Goal: Leave review/rating: Leave review/rating

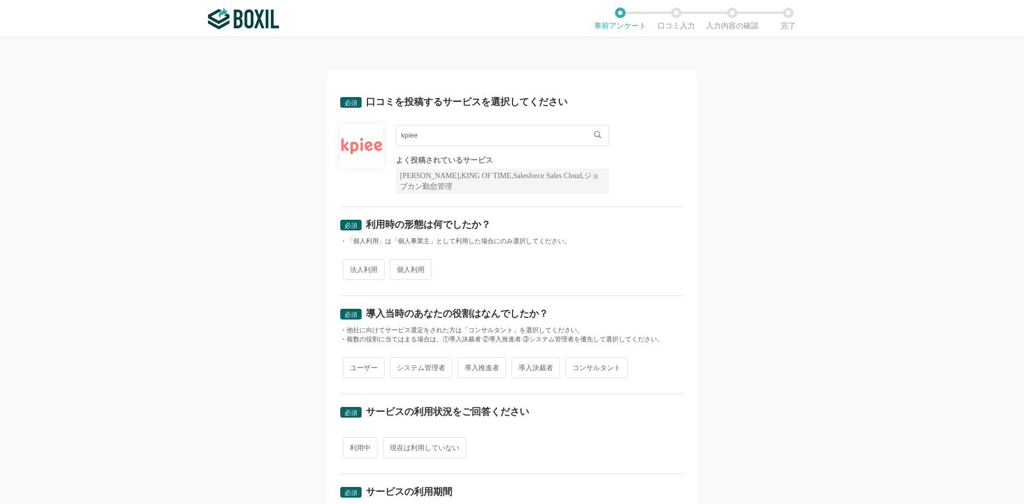
click at [372, 268] on span "法人利用" at bounding box center [364, 269] width 42 height 21
click at [353, 268] on input "法人利用" at bounding box center [349, 264] width 7 height 7
radio input "true"
click at [361, 373] on span "ユーザー" at bounding box center [364, 367] width 42 height 21
click at [353, 366] on input "ユーザー" at bounding box center [349, 362] width 7 height 7
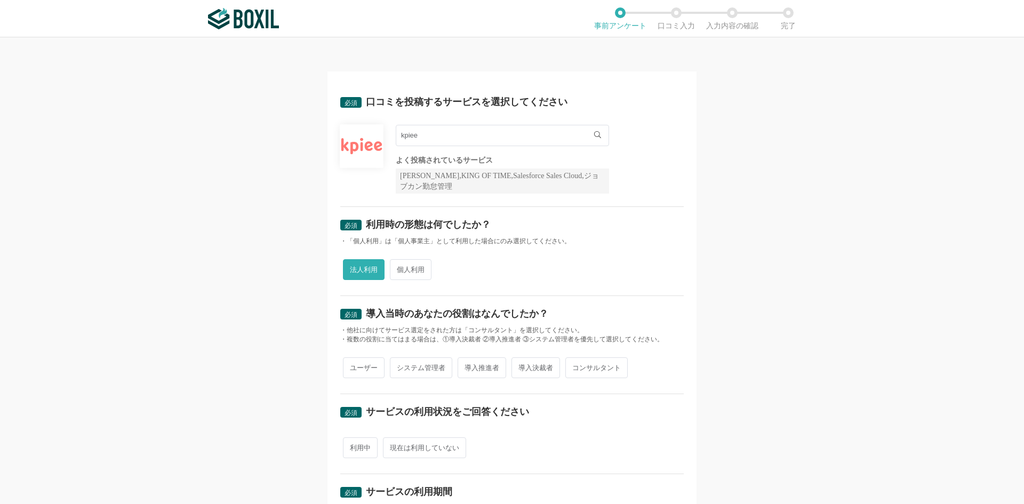
radio input "true"
click at [359, 442] on span "利用中" at bounding box center [360, 447] width 35 height 21
click at [353, 442] on input "利用中" at bounding box center [349, 442] width 7 height 7
radio input "true"
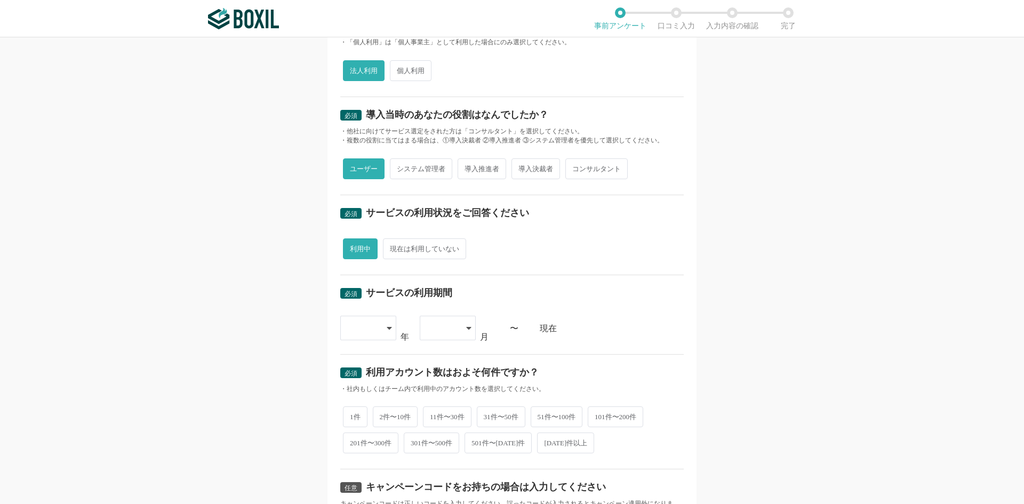
scroll to position [248, 0]
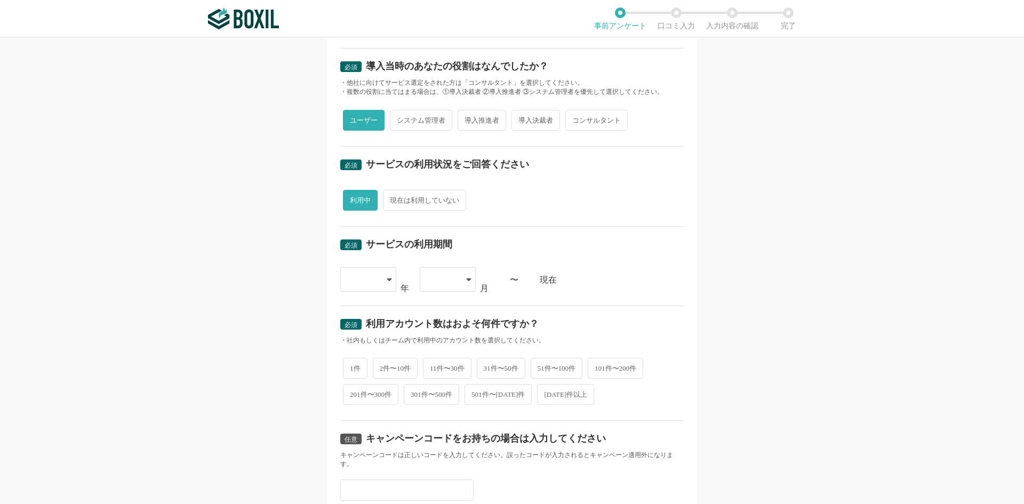
click at [391, 286] on div at bounding box center [368, 279] width 56 height 25
click at [370, 325] on li "[DATE]" at bounding box center [368, 336] width 56 height 26
click at [428, 282] on div at bounding box center [442, 279] width 31 height 23
click at [428, 331] on span "02" at bounding box center [432, 335] width 9 height 9
click at [385, 375] on span "2件〜10件" at bounding box center [395, 367] width 45 height 21
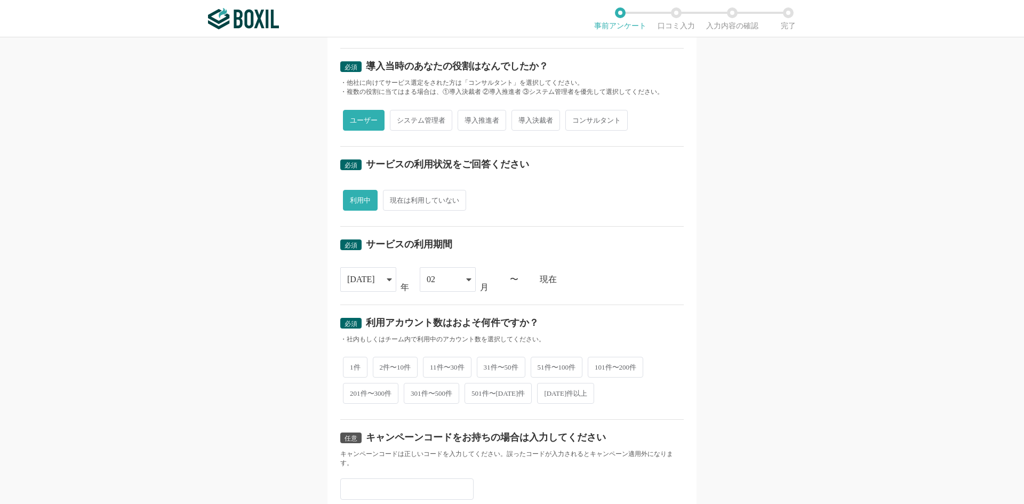
click at [383, 365] on input "2件〜10件" at bounding box center [379, 362] width 7 height 7
radio input "true"
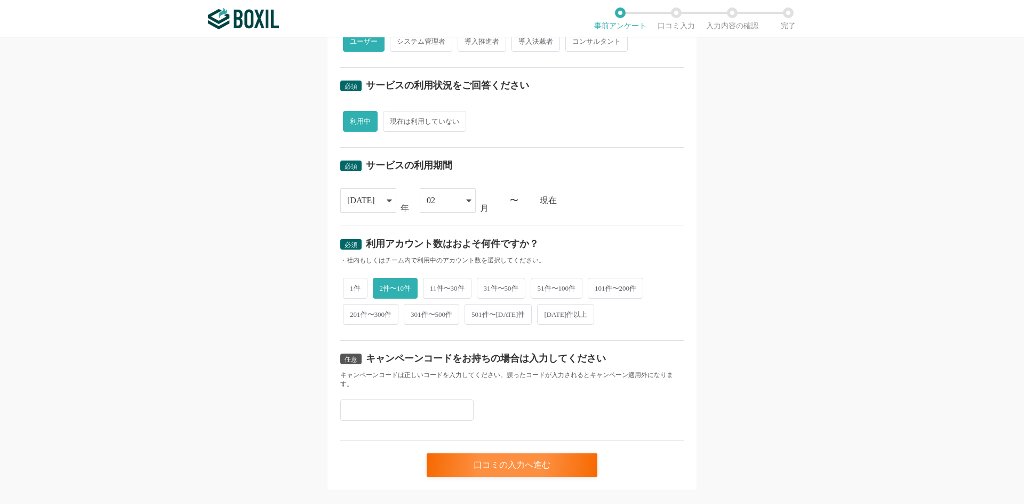
scroll to position [327, 0]
click at [474, 459] on div "口コミの入力へ進む" at bounding box center [512, 464] width 171 height 23
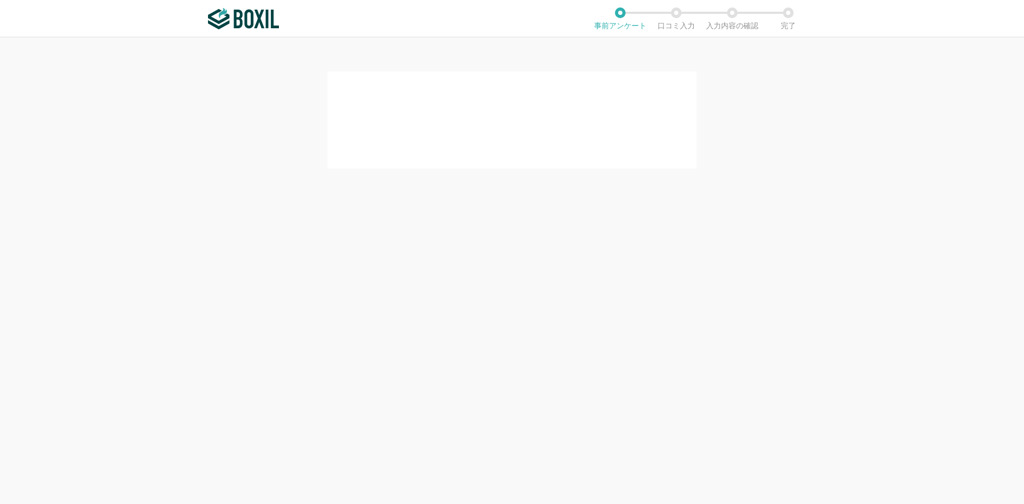
scroll to position [0, 0]
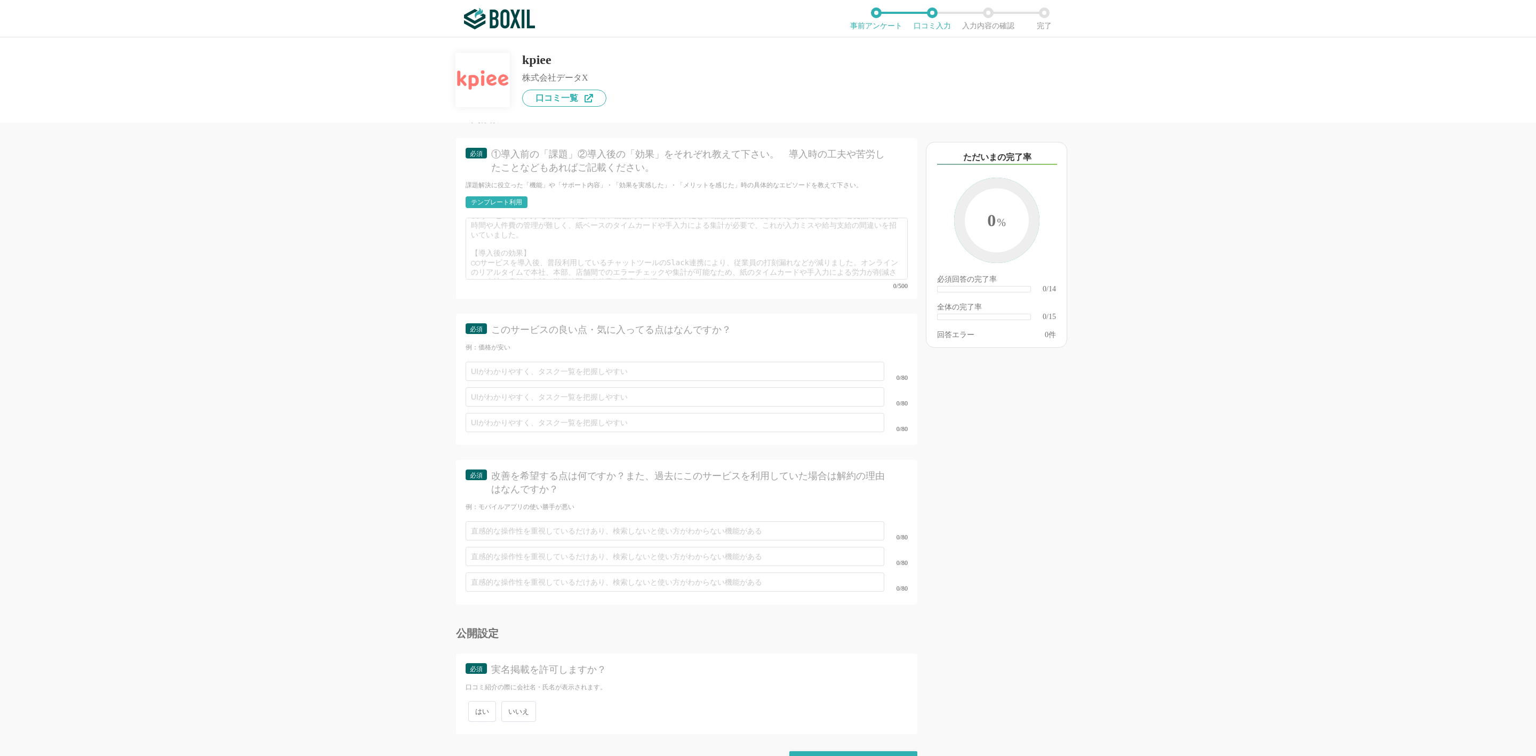
scroll to position [1239, 0]
